Goal: Information Seeking & Learning: Learn about a topic

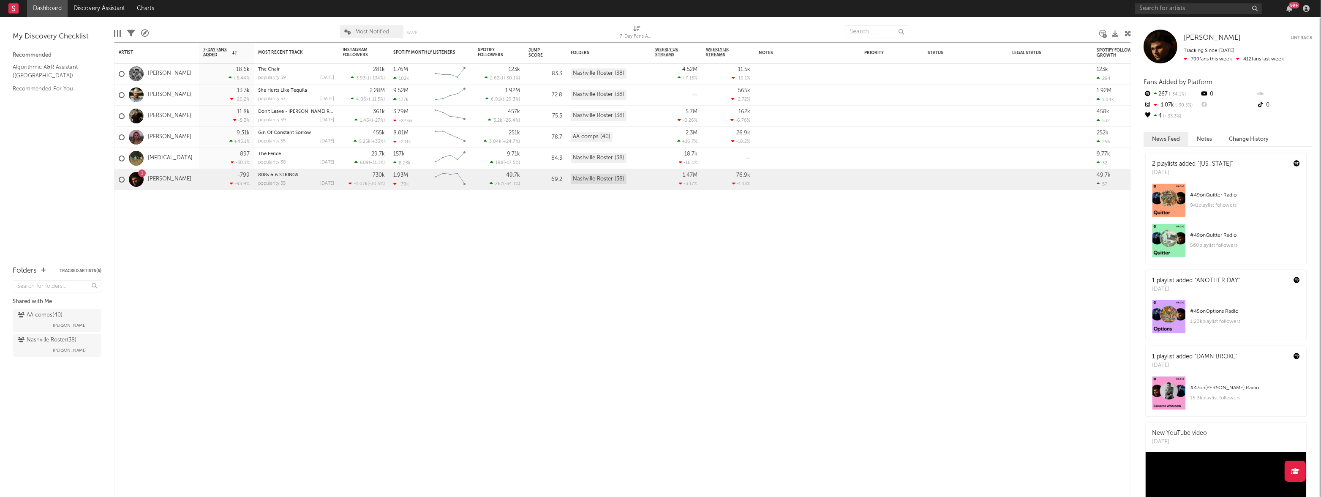
click at [55, 12] on link "Dashboard" at bounding box center [47, 8] width 41 height 17
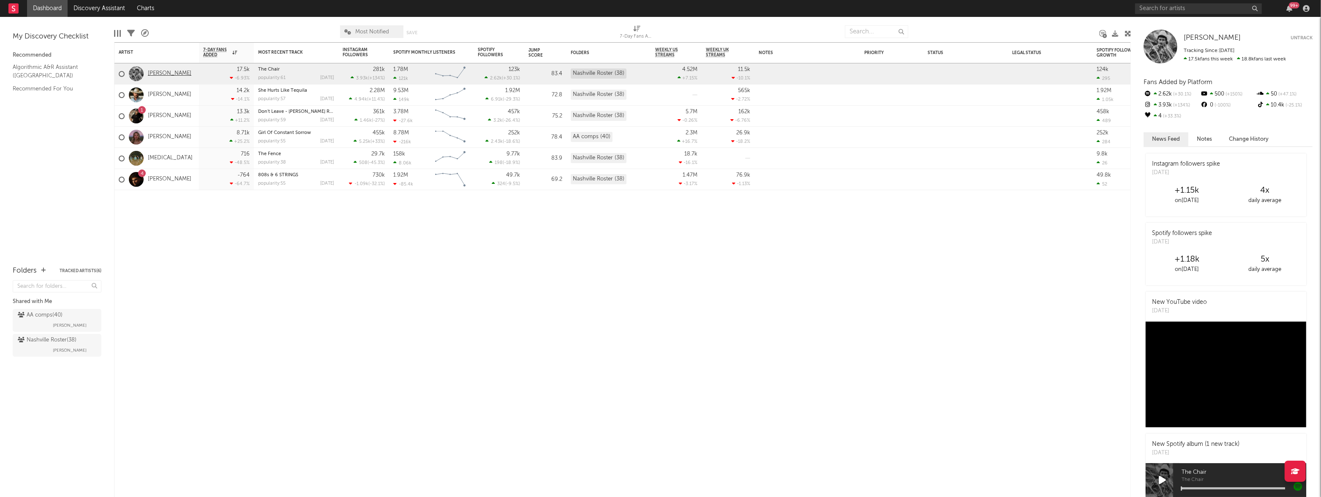
click at [165, 74] on link "[PERSON_NAME]" at bounding box center [169, 73] width 43 height 7
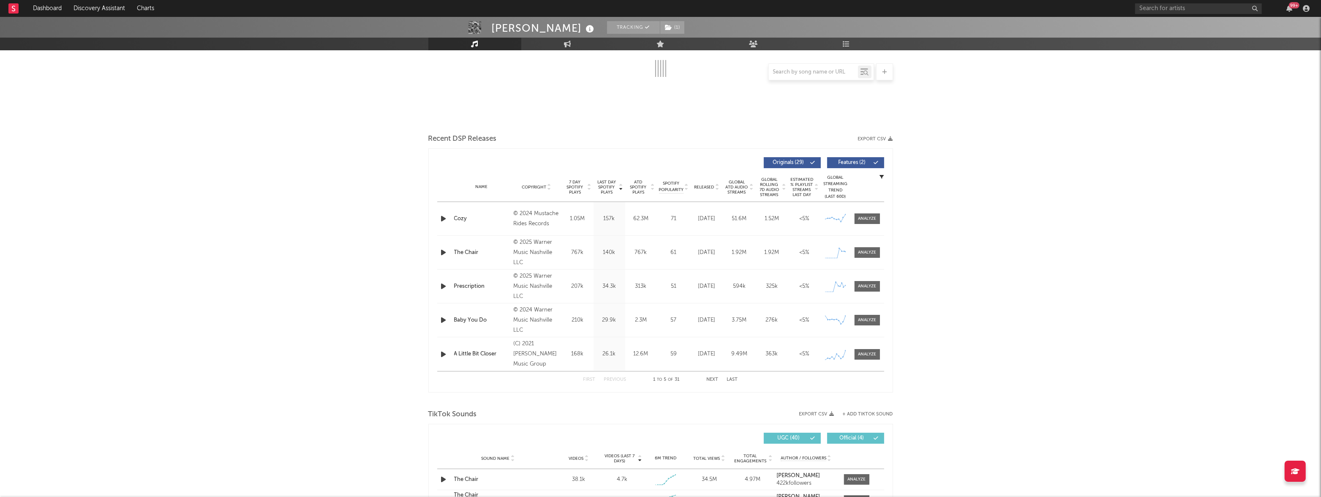
select select "6m"
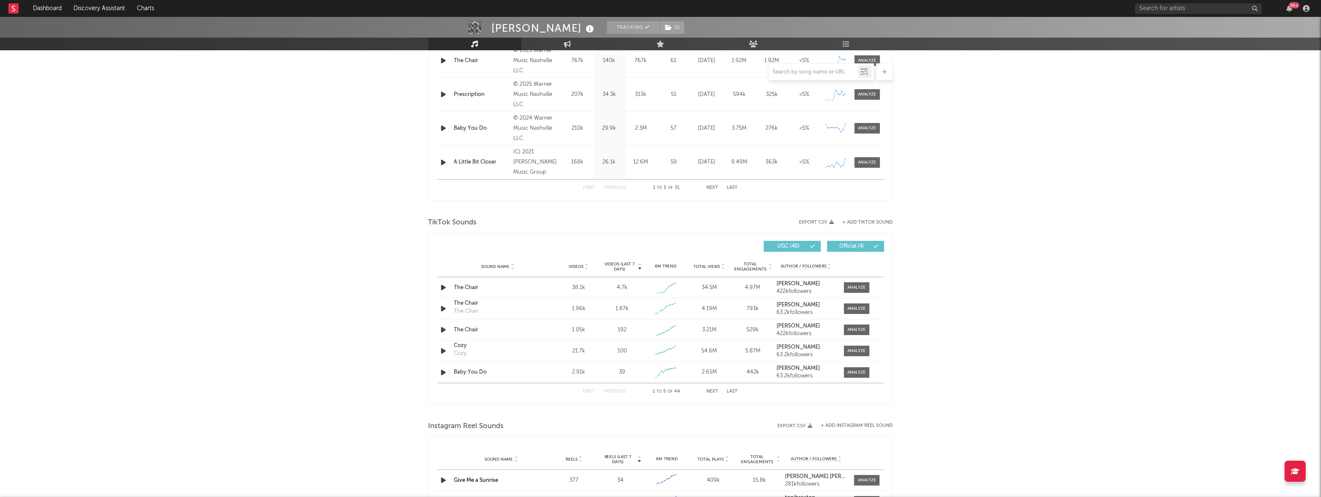
scroll to position [414, 0]
click at [859, 283] on div at bounding box center [856, 285] width 18 height 6
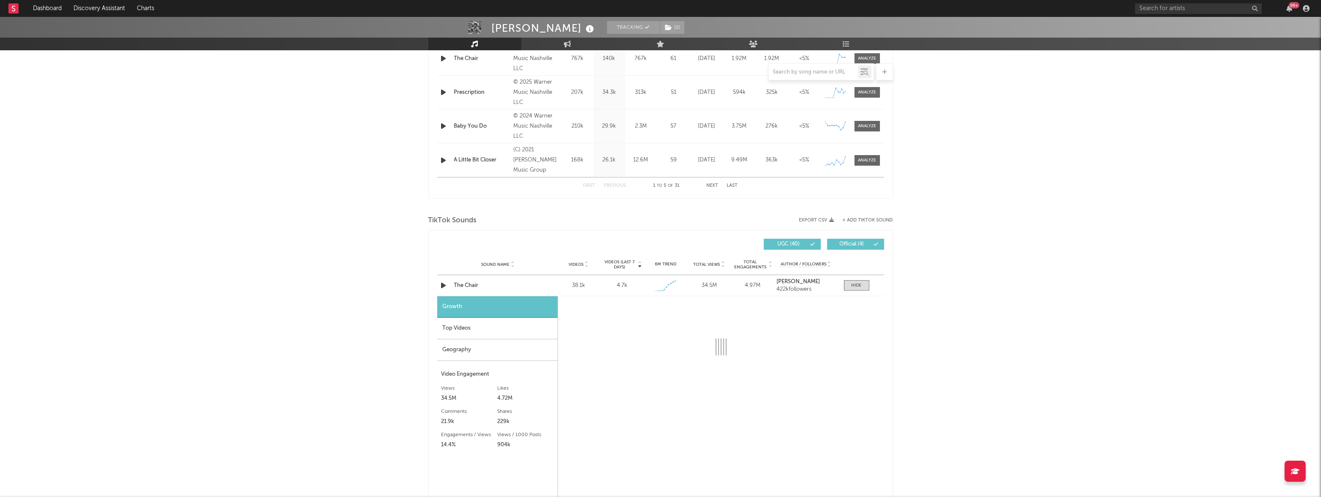
select select "1w"
